Goal: Check status: Check status

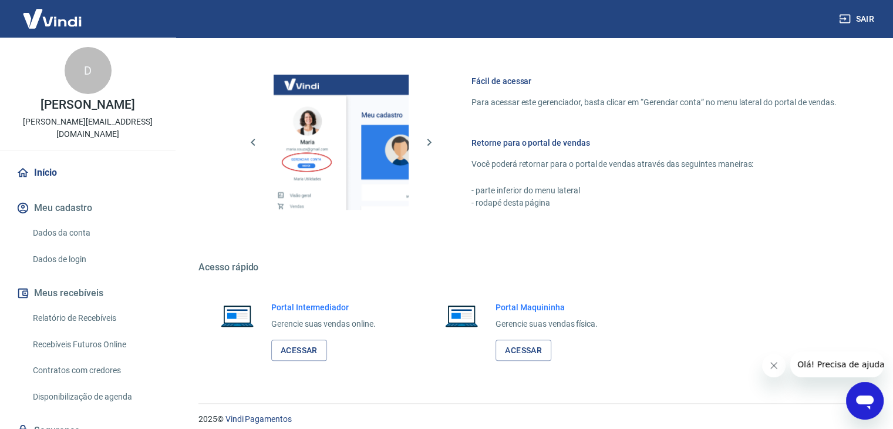
scroll to position [620, 0]
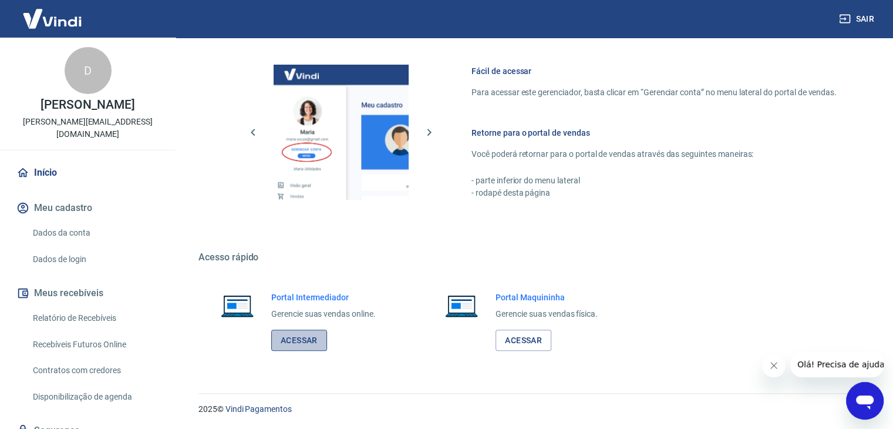
click at [311, 338] on link "Acessar" at bounding box center [299, 340] width 56 height 22
